Goal: Contribute content

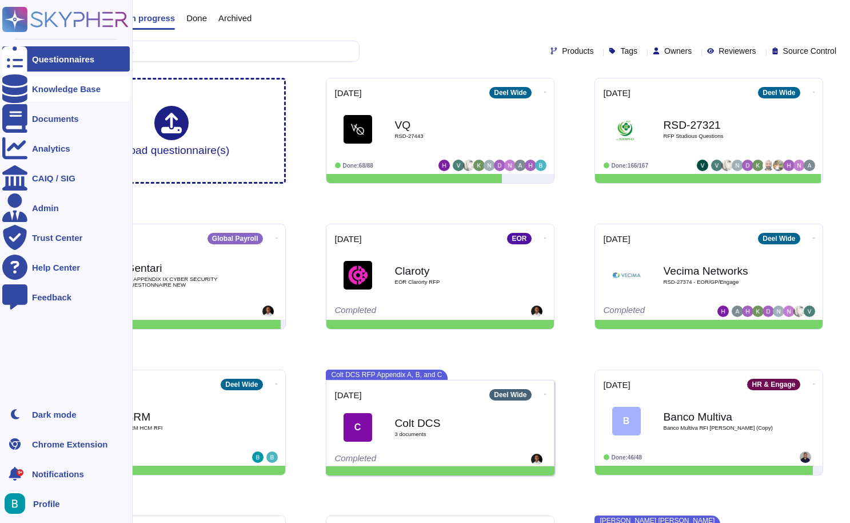
click at [21, 91] on div at bounding box center [14, 88] width 25 height 25
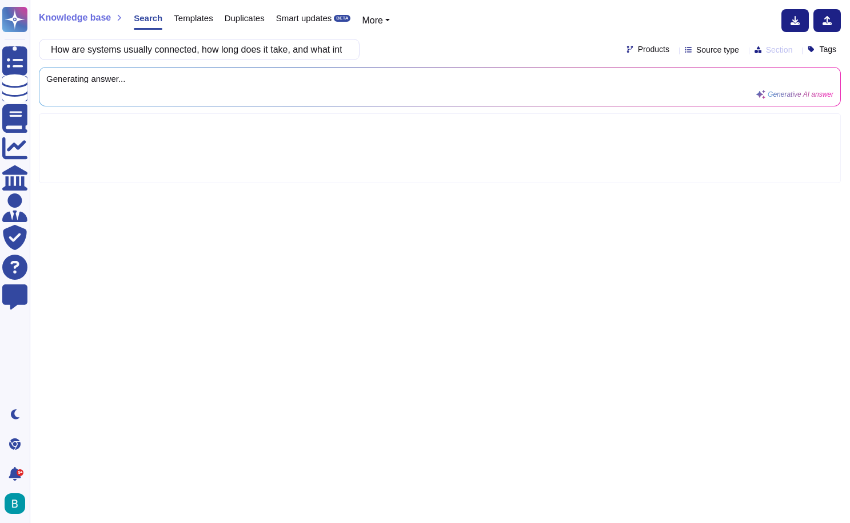
scroll to position [0, 141]
click at [488, 29] on div "Knowledge base Search Templates Duplicates Smart updates BETA More" at bounding box center [436, 20] width 794 height 23
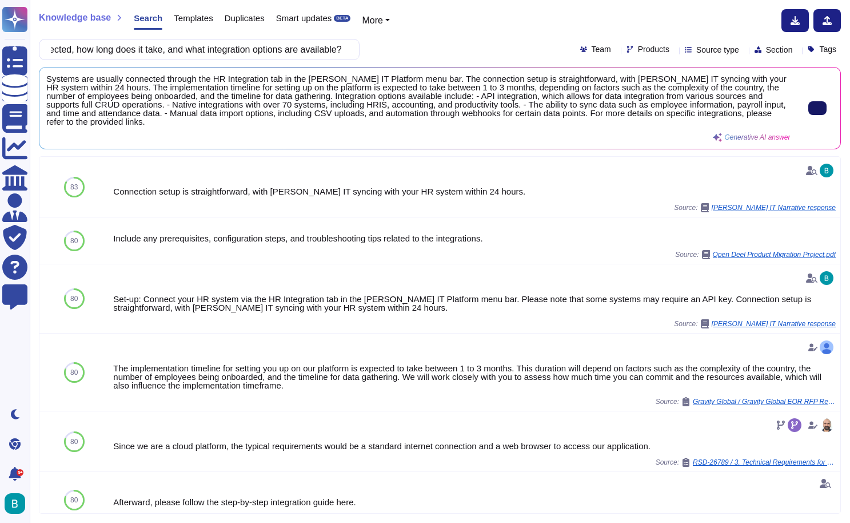
click at [285, 52] on input "How are systems usually connected, how long does it take, and what integration …" at bounding box center [196, 49] width 303 height 20
paste input "With many offices and different software solutions, can you guarantee that all …"
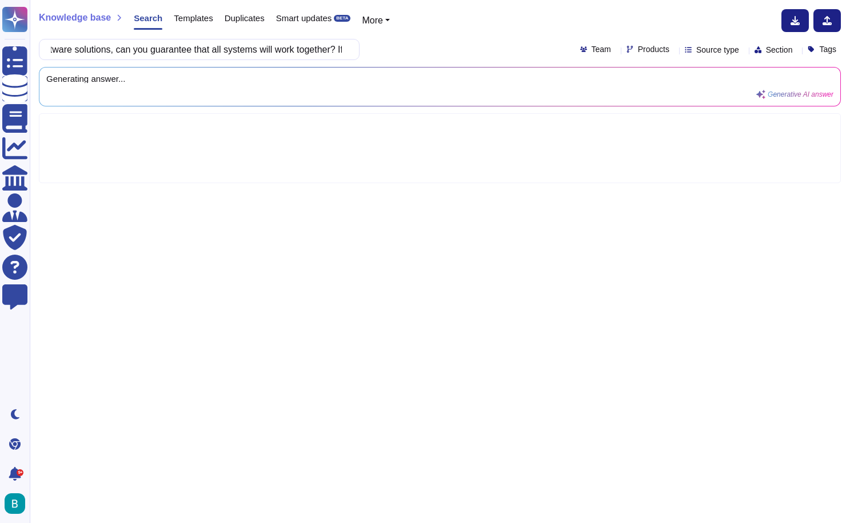
click at [430, 35] on div "Knowledge base Search Templates Duplicates Smart updates BETA More With many of…" at bounding box center [440, 261] width 821 height 523
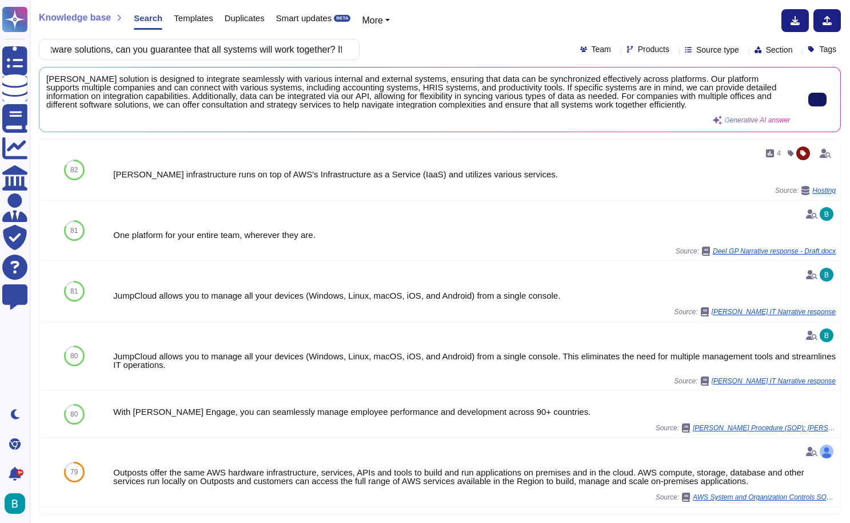
click at [822, 103] on button at bounding box center [818, 100] width 18 height 14
click at [582, 0] on div "Knowledge base Search Templates Duplicates Smart updates BETA More With many of…" at bounding box center [440, 261] width 821 height 523
click at [284, 60] on div "Knowledge base Search Templates Duplicates Smart updates BETA More With many of…" at bounding box center [440, 261] width 821 height 523
click at [282, 54] on input "With many offices and different software solutions, can you guarantee that all …" at bounding box center [196, 49] width 303 height 20
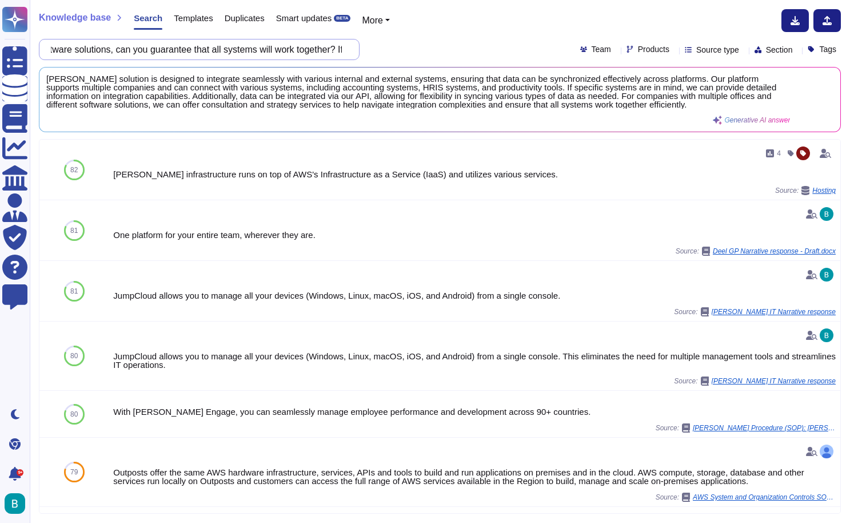
click at [282, 54] on input "With many offices and different software solutions, can you guarantee that all …" at bounding box center [196, 49] width 303 height 20
paste input "ll all offices be standardized in terms of data entry, overall working environm…"
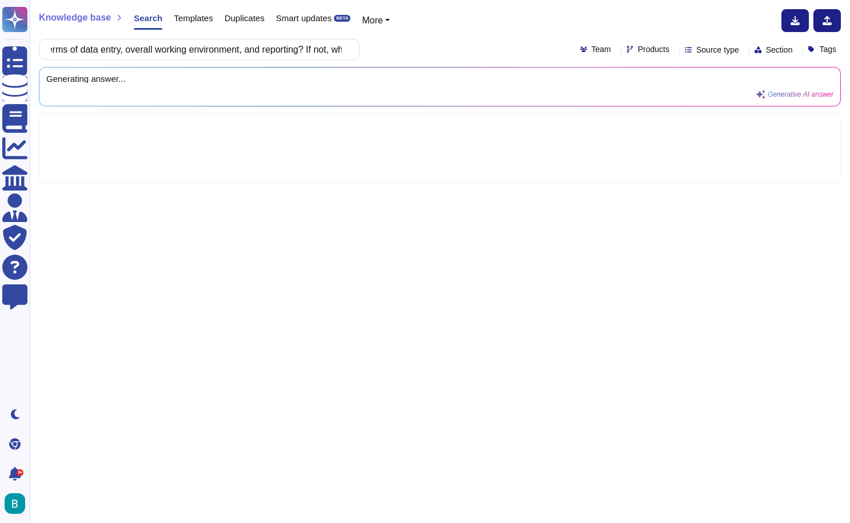
click at [446, 44] on div "Will all offices be standardized in terms of data entry, overall working enviro…" at bounding box center [440, 49] width 802 height 21
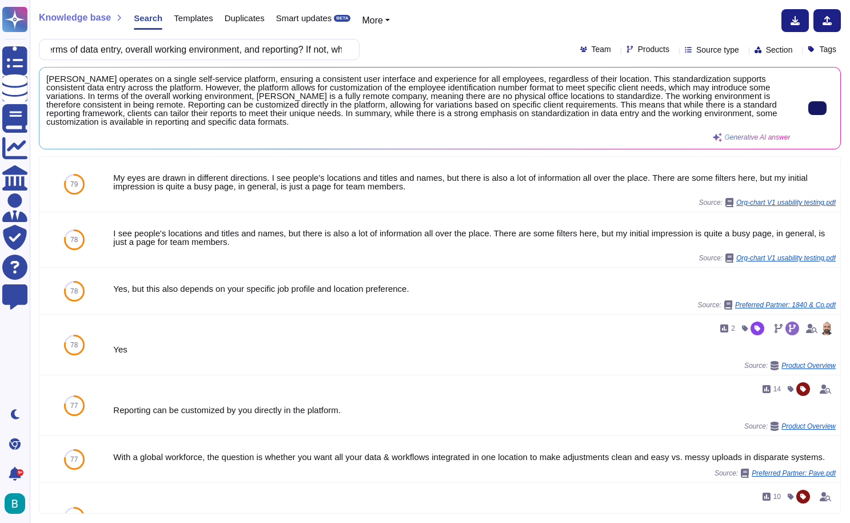
click at [819, 104] on button at bounding box center [818, 108] width 18 height 14
click at [313, 60] on div "Knowledge base Search Templates Duplicates Smart updates BETA More Will all off…" at bounding box center [440, 261] width 821 height 523
click at [307, 54] on input "Will all offices be standardized in terms of data entry, overall working enviro…" at bounding box center [196, 49] width 303 height 20
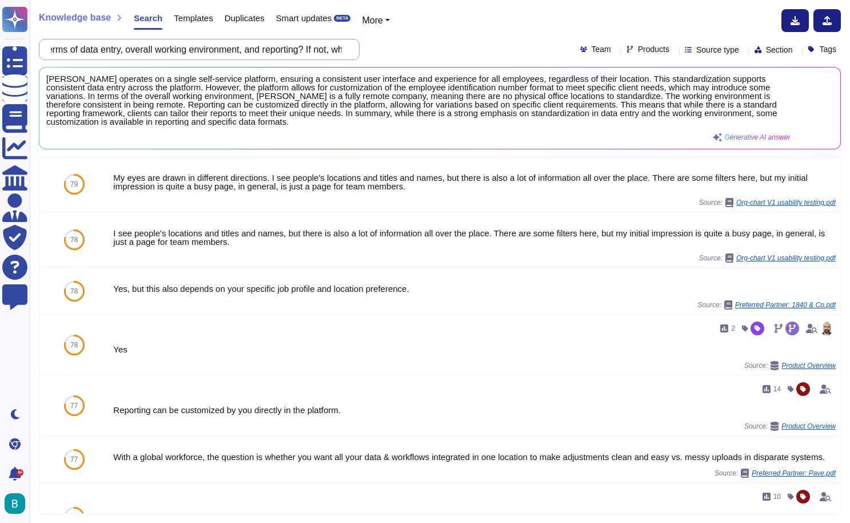
click at [307, 54] on input "Will all offices be standardized in terms of data entry, overall working enviro…" at bounding box center [196, 49] width 303 height 20
paste input "the system have different user access levels? For example, financial controller…"
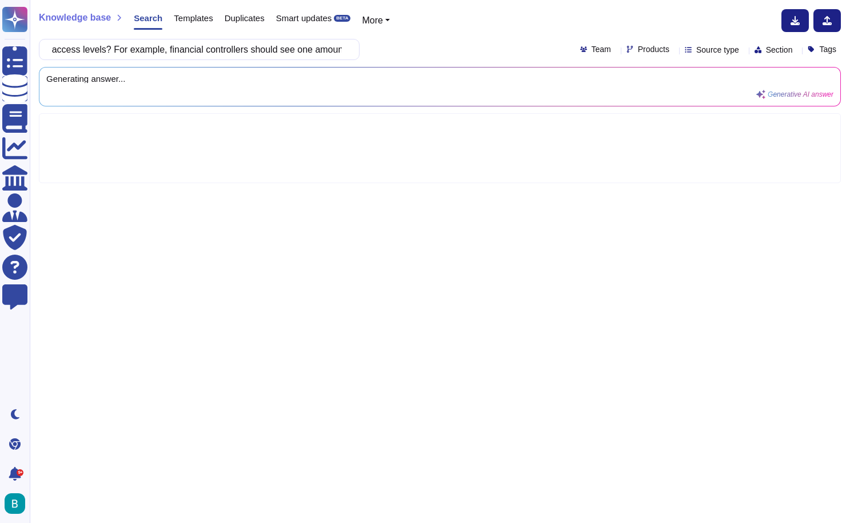
click at [476, 53] on div "Will the system have different user access levels? For example, financial contr…" at bounding box center [440, 49] width 802 height 21
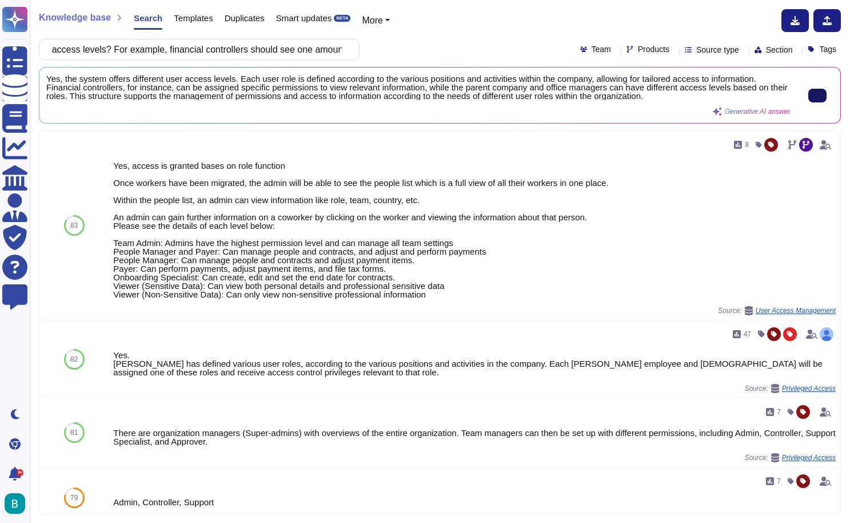
click at [321, 43] on input "Will the system have different user access levels? For example, financial contr…" at bounding box center [196, 49] width 303 height 20
paste input "Are there dashboards, a shared analytics space?"
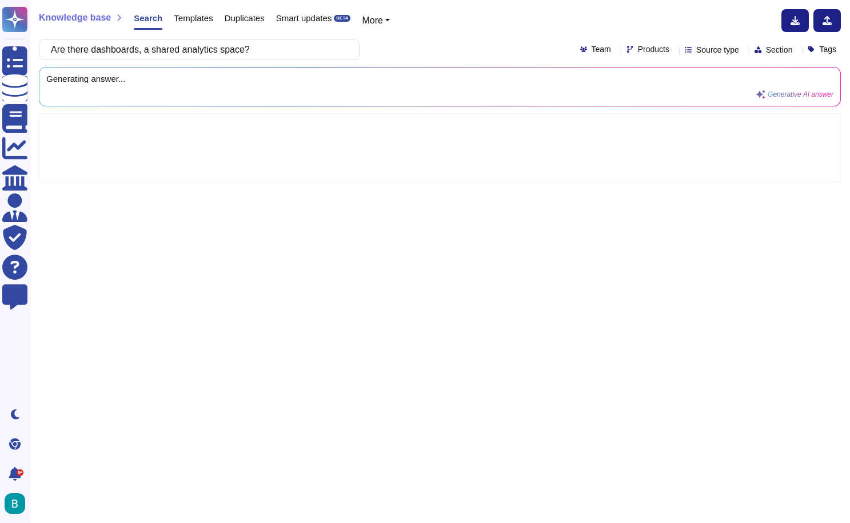
click at [448, 61] on div "Knowledge base Search Templates Duplicates Smart updates BETA More Are there da…" at bounding box center [440, 261] width 821 height 523
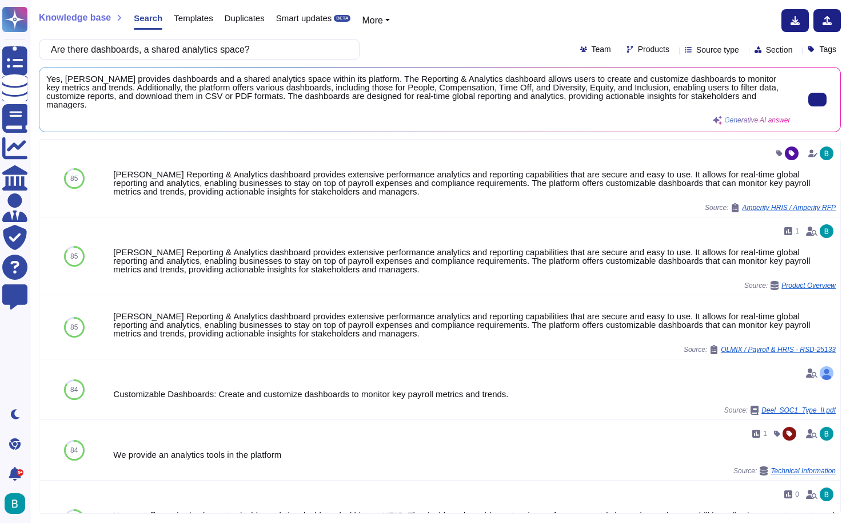
click at [818, 100] on icon at bounding box center [818, 100] width 0 height 0
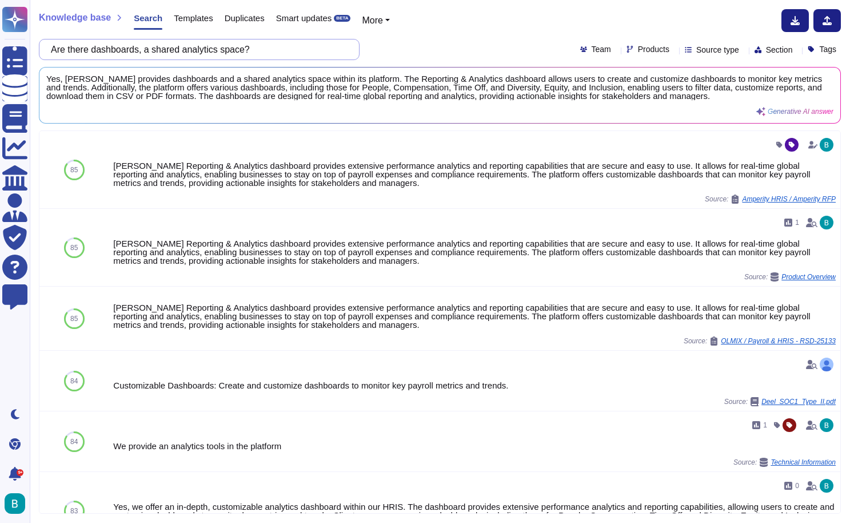
click at [313, 57] on input "Are there dashboards, a shared analytics space?" at bounding box center [196, 49] width 303 height 20
paste input "Ability to conveniently export data (e.g., working hours or salary costs) into …"
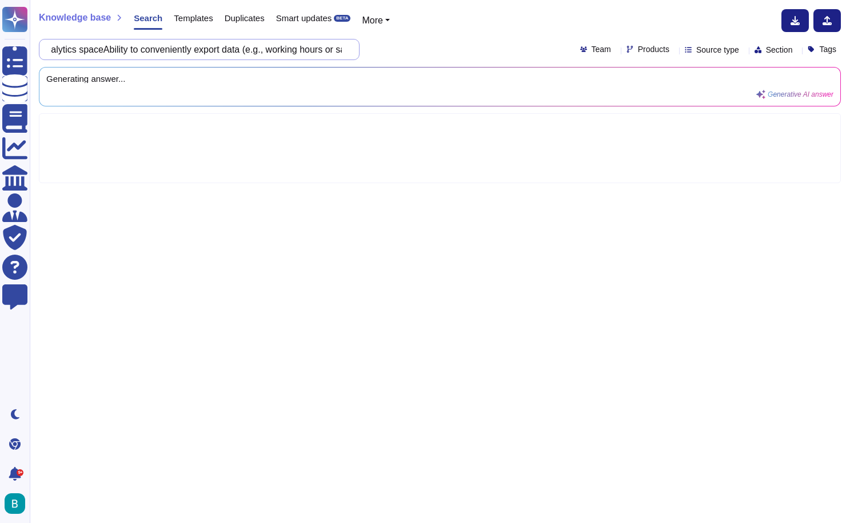
click at [304, 49] on input "Are there dashboards, a shared analytics spaceAbility to conveniently export da…" at bounding box center [196, 49] width 303 height 20
paste input "text"
click at [423, 46] on div "Ability to conveniently export data (e.g., working hours or salary costs) into …" at bounding box center [440, 49] width 802 height 21
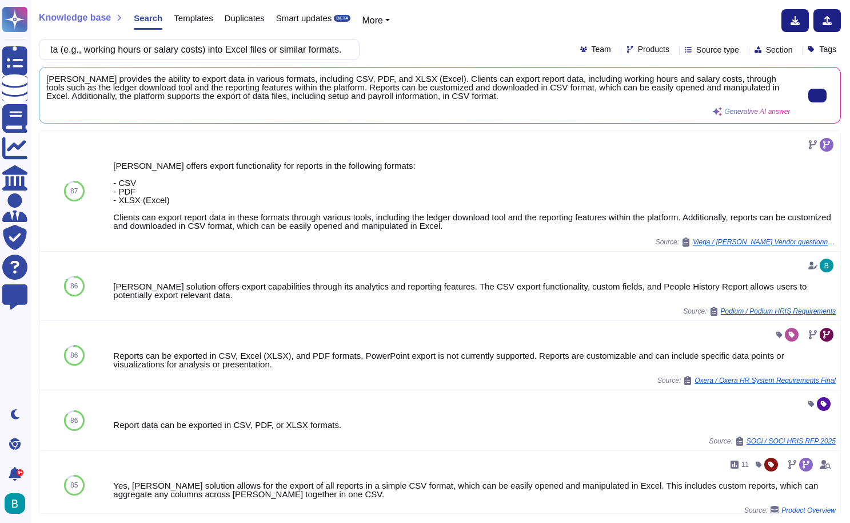
click at [799, 100] on div at bounding box center [811, 95] width 43 height 42
click at [415, 1] on div "Knowledge base Search Templates Duplicates Smart updates BETA More Ability to c…" at bounding box center [440, 261] width 821 height 523
click at [336, 44] on input "Ability to conveniently export data (e.g., working hours or salary costs) into …" at bounding box center [196, 49] width 303 height 20
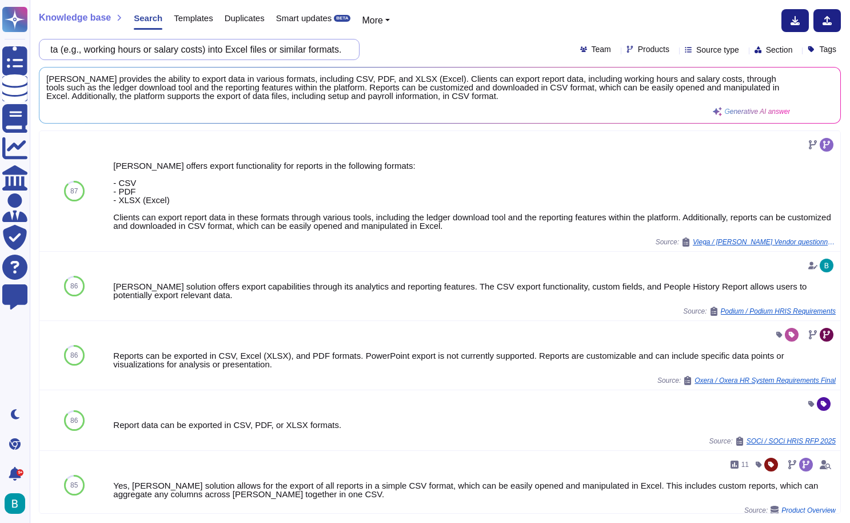
click at [336, 44] on input "Ability to conveniently export data (e.g., working hours or salary costs) into …" at bounding box center [196, 49] width 303 height 20
paste input "group and filter data by region, division, or other selected criteria, and to g…"
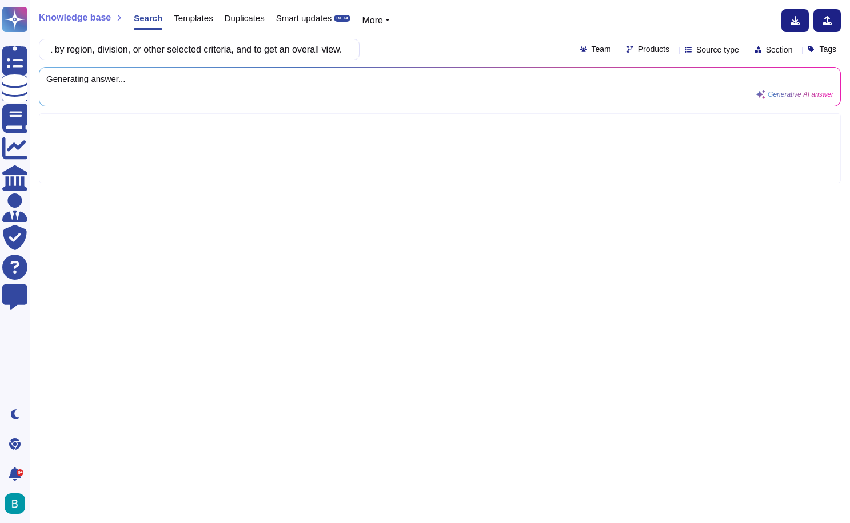
click at [447, 34] on div "Knowledge base Search Templates Duplicates Smart updates BETA More Ability to g…" at bounding box center [440, 261] width 821 height 523
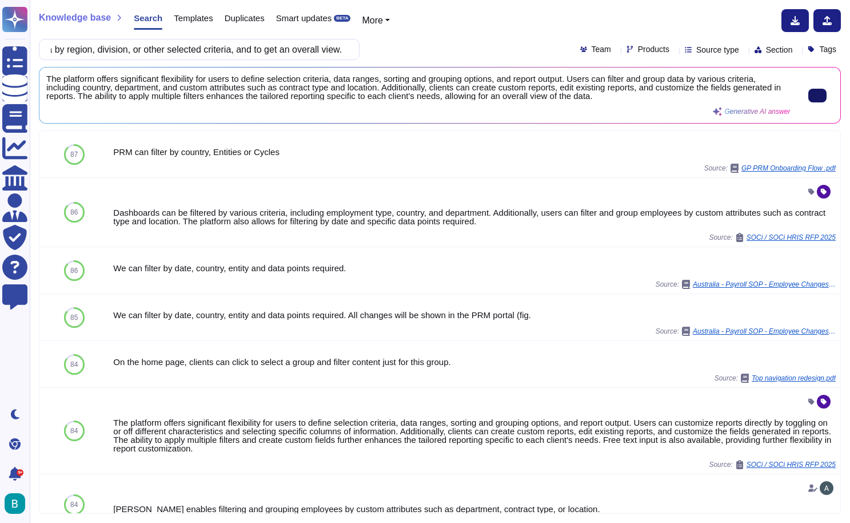
click at [818, 96] on icon at bounding box center [818, 96] width 0 height 0
click at [303, 46] on input "Ability to group and filter data by region, division, or other selected criteri…" at bounding box center [196, 49] width 303 height 20
paste input "ccurate and detailed time tracking (timesheets): how many hours were worked, ho…"
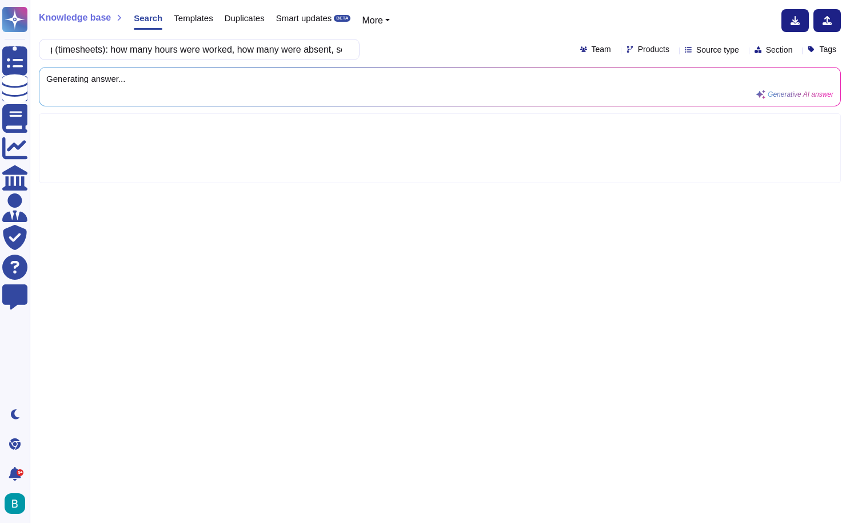
click at [411, 44] on div "Accurate and detailed time tracking (timesheets): how many hours were worked, h…" at bounding box center [440, 49] width 802 height 21
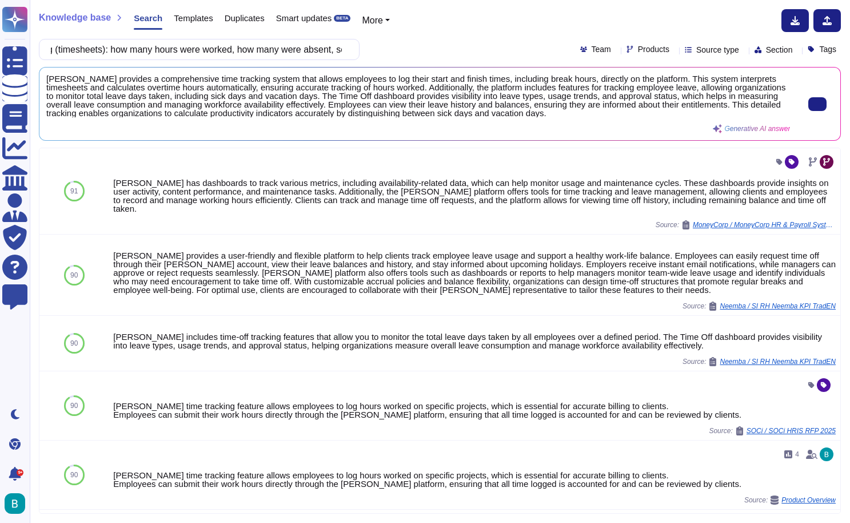
click at [826, 110] on button at bounding box center [818, 104] width 18 height 14
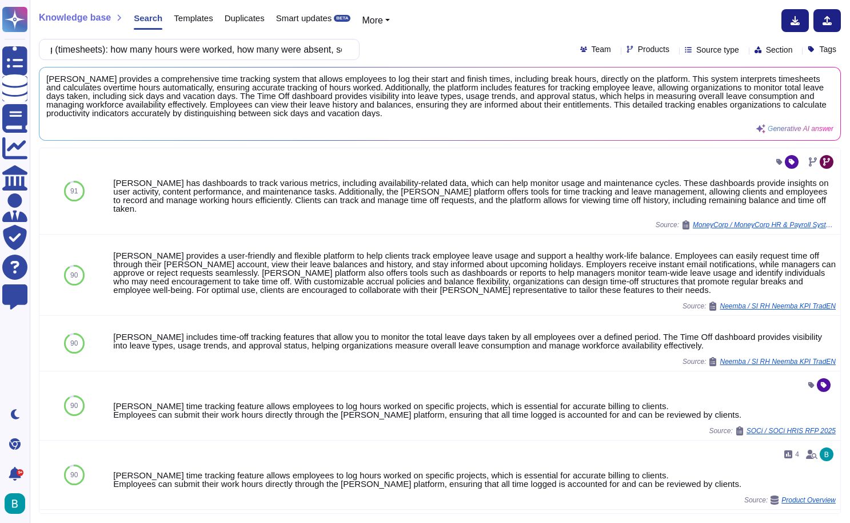
click at [308, 37] on div "Knowledge base Search Templates Duplicates Smart updates BETA More Accurate and…" at bounding box center [440, 261] width 821 height 523
click at [308, 42] on input "Accurate and detailed time tracking (timesheets): how many hours were worked, h…" at bounding box center [196, 49] width 303 height 20
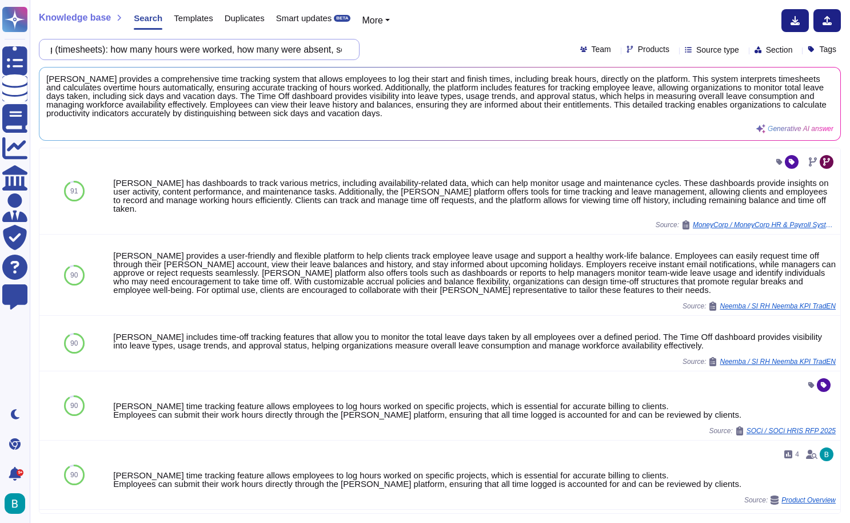
click at [308, 42] on input "Accurate and detailed time tracking (timesheets): how many hours were worked, h…" at bounding box center [196, 49] width 303 height 20
paste input "Vacation flow: accumulated vacation days and amount"
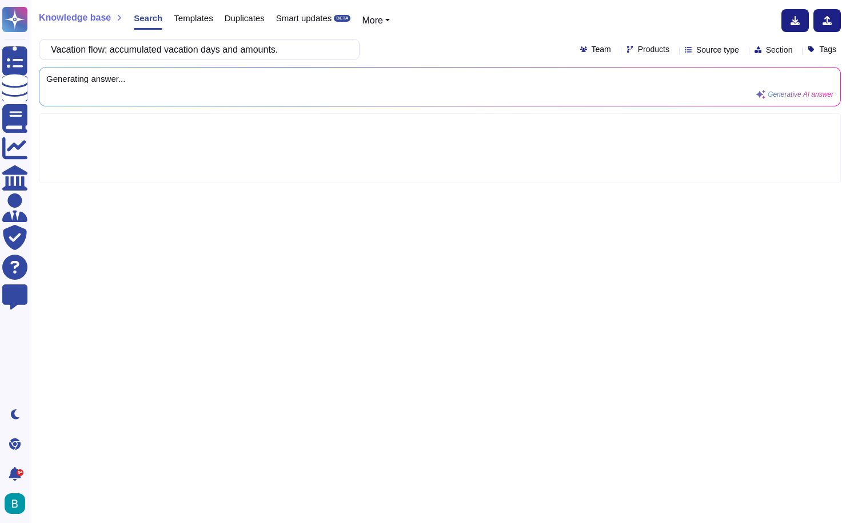
click at [439, 45] on div "Vacation flow: accumulated vacation days and amounts. Team Products Source type…" at bounding box center [440, 49] width 802 height 21
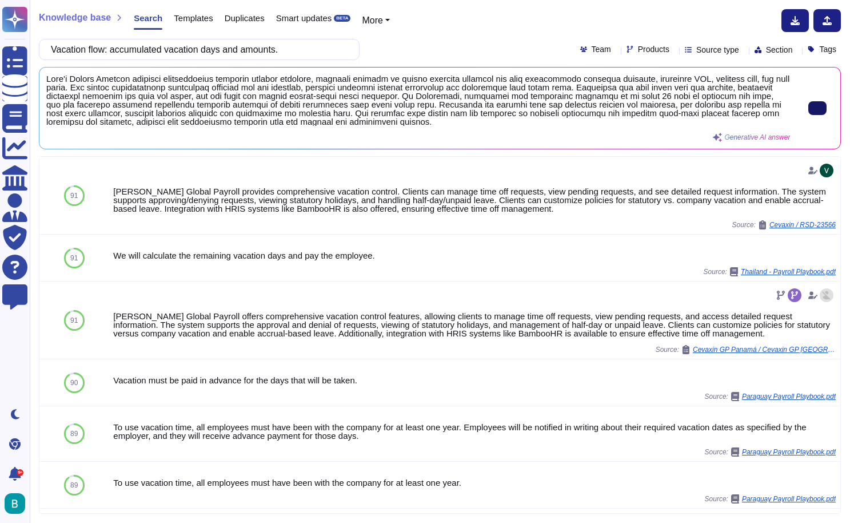
click at [817, 115] on button at bounding box center [818, 108] width 18 height 14
click at [282, 46] on input "Vacation flow: accumulated vacation days and amounts." at bounding box center [196, 49] width 303 height 20
paste input "Monthly dashboards visible by office"
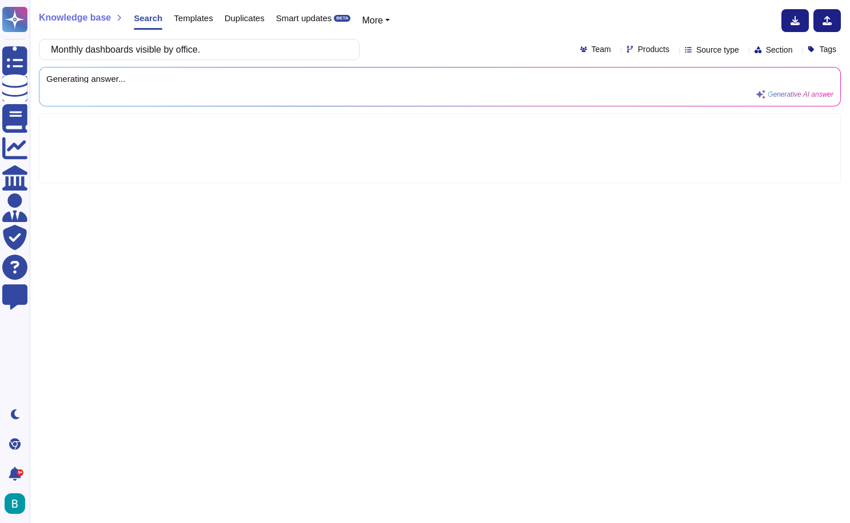
click at [463, 34] on div "Knowledge base Search Templates Duplicates Smart updates BETA More Monthly dash…" at bounding box center [440, 261] width 821 height 523
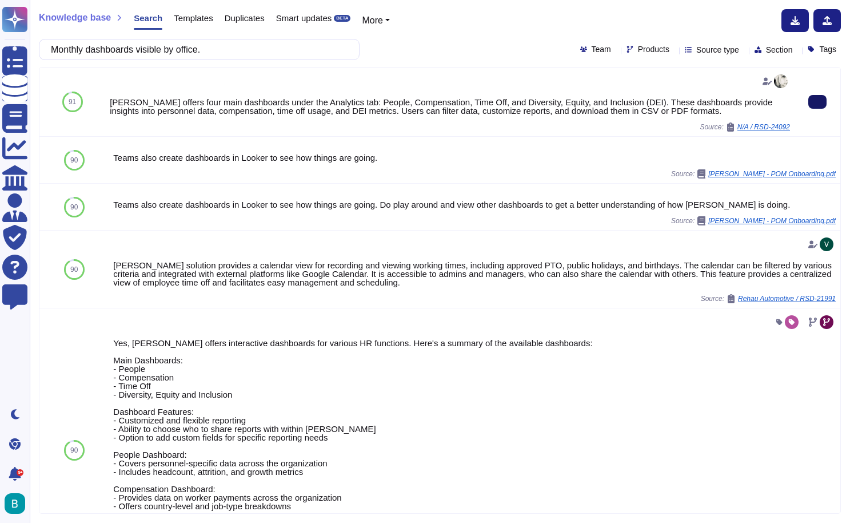
click at [823, 108] on button at bounding box center [818, 102] width 18 height 14
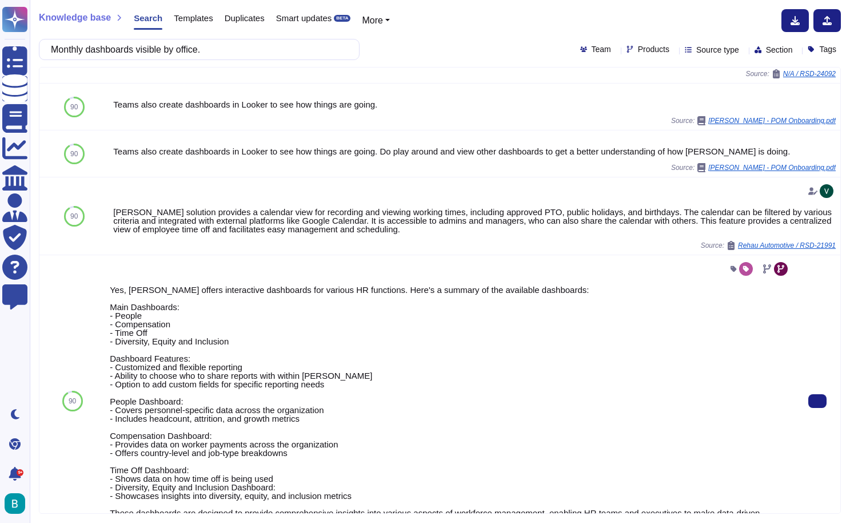
scroll to position [113, 0]
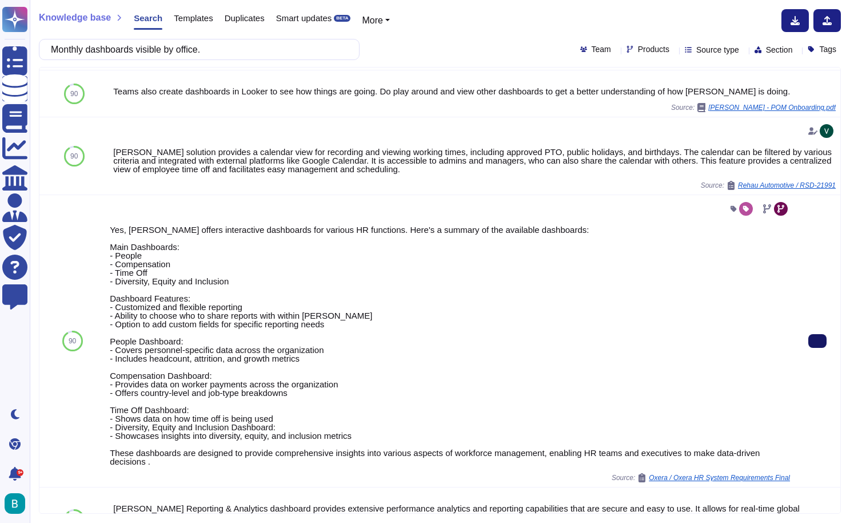
click at [823, 342] on button at bounding box center [818, 341] width 18 height 14
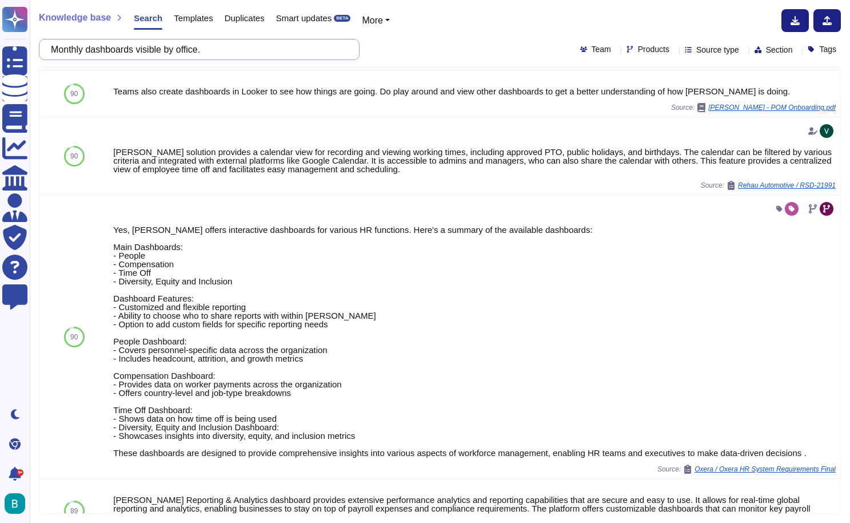
click at [263, 47] on input "Monthly dashboards visible by office." at bounding box center [196, 49] width 303 height 20
paste input "Possibility to allocate and input bonuses"
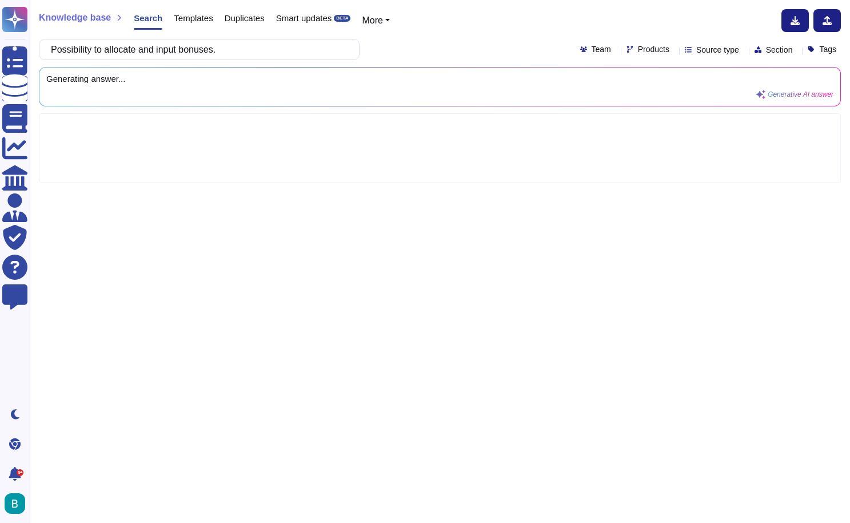
type input "Possibility to allocate and input bonuses."
click at [445, 45] on div "Possibility to allocate and input bonuses. Team Products Source type Section Ta…" at bounding box center [440, 49] width 802 height 21
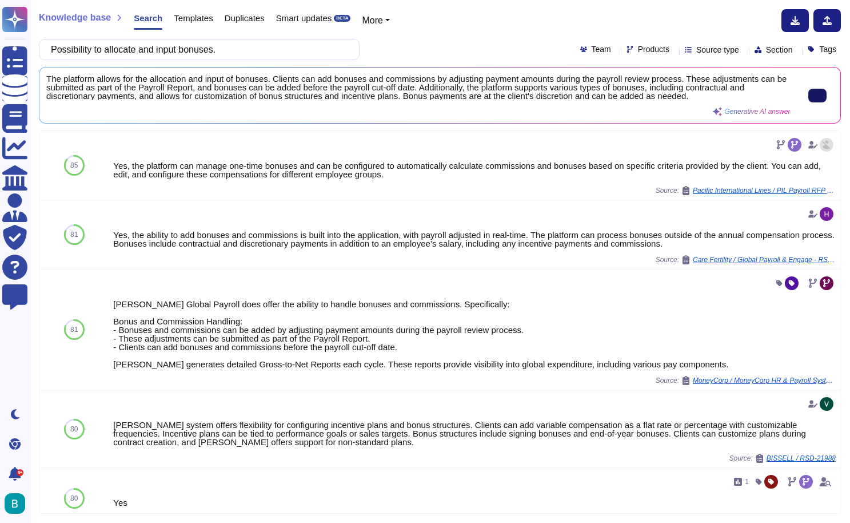
click at [810, 89] on button at bounding box center [818, 96] width 18 height 14
click at [439, 0] on div "Knowledge base Search Templates Duplicates Smart updates BETA More Possibility …" at bounding box center [440, 261] width 821 height 523
